Goal: Understand process/instructions

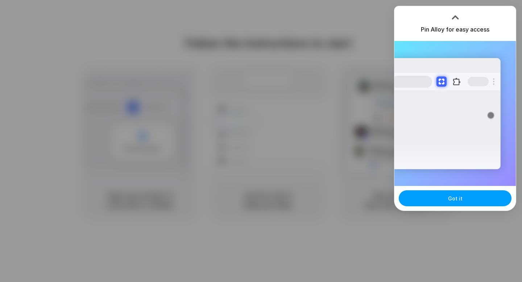
click at [446, 201] on button "Got it" at bounding box center [455, 198] width 113 height 16
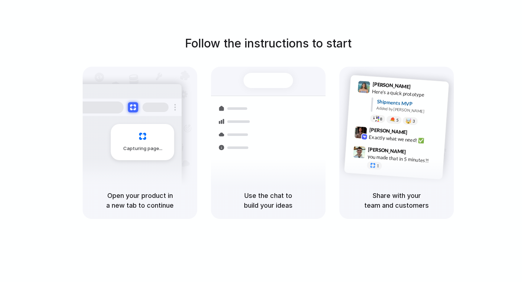
click at [430, 33] on div "Follow the instructions to start Capturing page Open your product in a new tab …" at bounding box center [268, 148] width 537 height 297
click at [301, 17] on div "Follow the instructions to start Capturing page Open your product in a new tab …" at bounding box center [268, 148] width 537 height 297
